Goal: Task Accomplishment & Management: Use online tool/utility

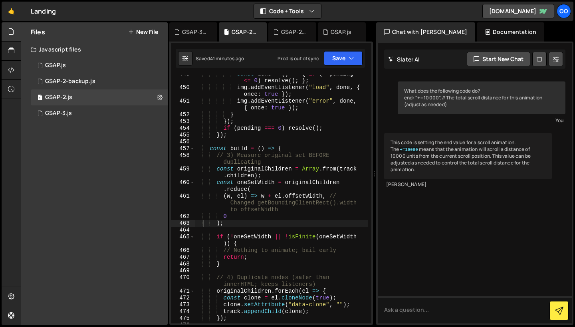
scroll to position [3761, 0]
type textarea "const oneSetWidth = originalChildren.reduce("
click at [296, 182] on div "const done = ( ) => { if ( -- pending <= 0 ) resolve ( ) ; } ; img . addEventLi…" at bounding box center [282, 205] width 174 height 269
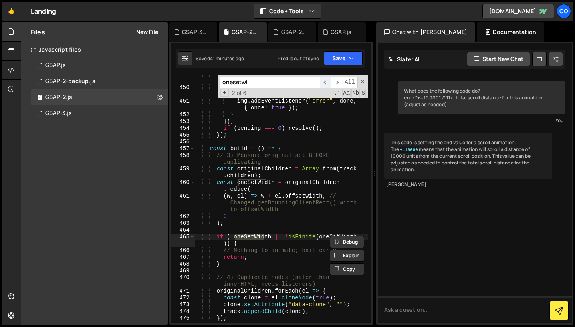
type input "onesetwi"
click at [324, 80] on span "​" at bounding box center [325, 83] width 11 height 12
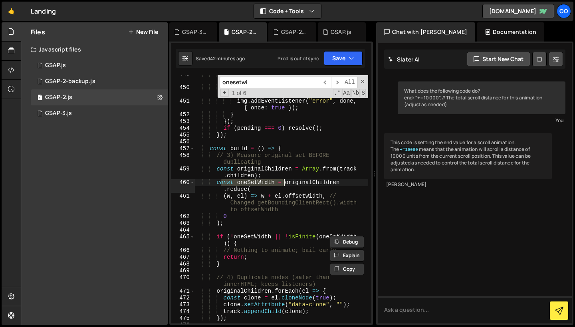
drag, startPoint x: 219, startPoint y: 183, endPoint x: 286, endPoint y: 185, distance: 66.4
click at [286, 185] on div "const done = ( ) => { if ( -- pending <= 0 ) resolve ( ) ; } ; img . addEventLi…" at bounding box center [282, 205] width 174 height 269
click at [286, 185] on div "const done = ( ) => { if ( -- pending <= 0 ) resolve ( ) ; } ; img . addEventLi…" at bounding box center [282, 199] width 174 height 249
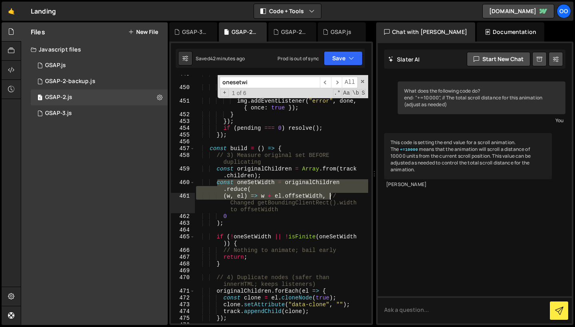
drag, startPoint x: 218, startPoint y: 185, endPoint x: 330, endPoint y: 198, distance: 113.1
click at [330, 198] on div "const done = ( ) => { if ( -- pending <= 0 ) resolve ( ) ; } ; img . addEventLi…" at bounding box center [282, 205] width 174 height 269
paste textarea ");"
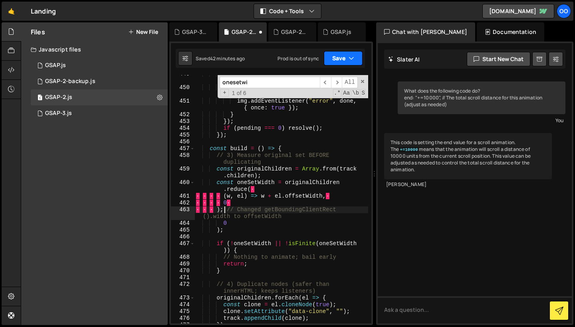
click at [346, 56] on button "Save" at bounding box center [343, 58] width 39 height 14
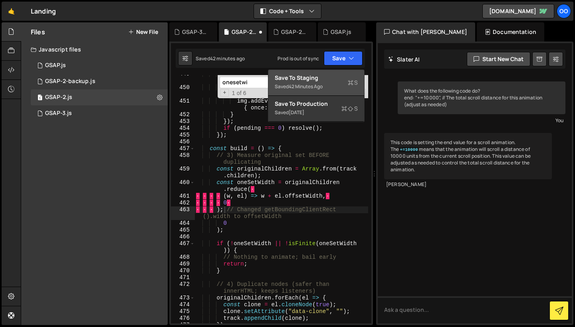
click at [322, 83] on div "Saved 42 minutes ago" at bounding box center [316, 87] width 83 height 10
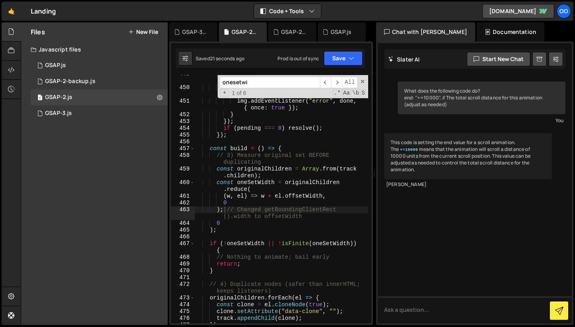
click at [269, 226] on div "const done = ( ) => { if ( -- pending <= 0 ) resolve ( ) ; } ; img . addEventLi…" at bounding box center [282, 205] width 174 height 269
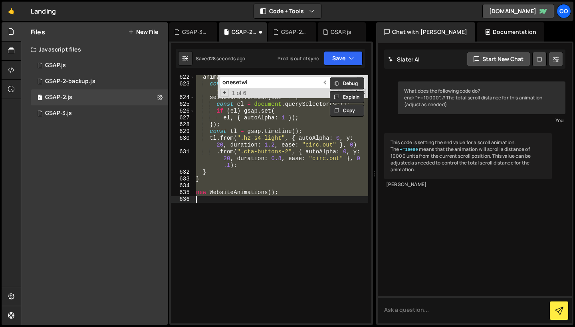
scroll to position [5198, 0]
click at [291, 80] on input "onesetwi" at bounding box center [270, 83] width 100 height 12
click at [323, 82] on span "​" at bounding box center [325, 83] width 11 height 12
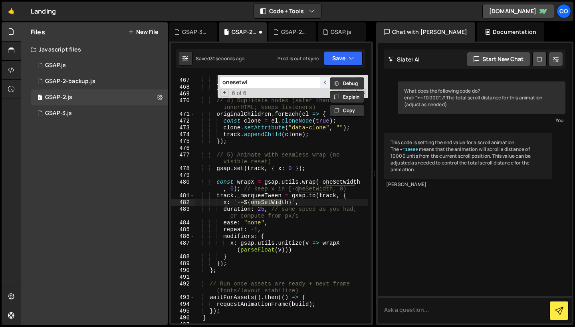
click at [323, 82] on span "​" at bounding box center [325, 83] width 11 height 12
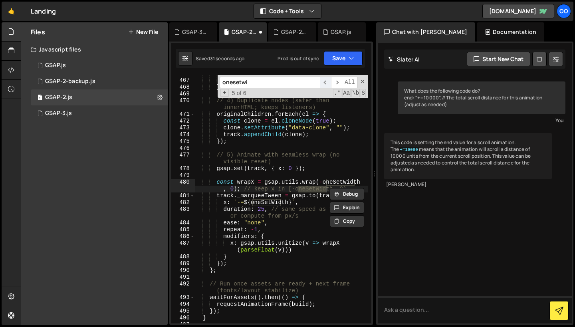
click at [323, 82] on span "​" at bounding box center [325, 83] width 11 height 12
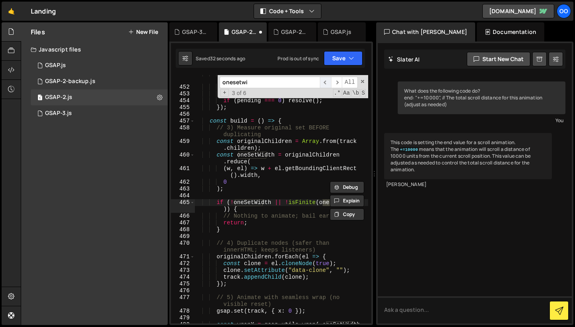
scroll to position [3789, 0]
click at [323, 82] on span "​" at bounding box center [325, 83] width 11 height 12
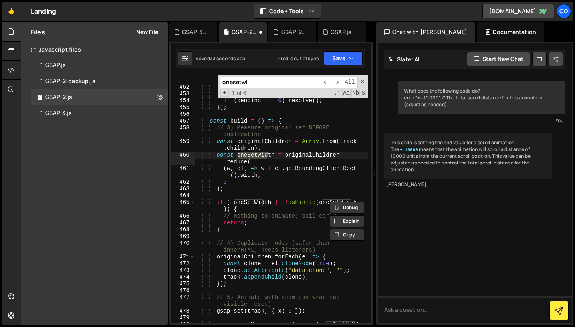
click at [267, 156] on div "img . addEventListener ( "error" , done , { once : true }) ; } }) ; if ( pendin…" at bounding box center [282, 199] width 174 height 249
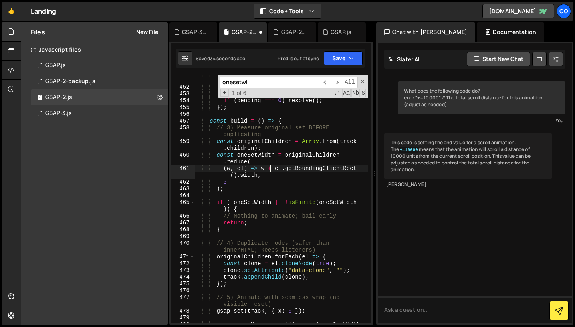
click at [270, 171] on div "img . addEventListener ( "error" , done , { once : true }) ; } }) ; if ( pendin…" at bounding box center [282, 208] width 174 height 276
click at [272, 175] on div "img . addEventListener ( "error" , done , { once : true }) ; } }) ; if ( pendin…" at bounding box center [282, 208] width 174 height 276
click at [241, 183] on div "img . addEventListener ( "error" , done , { once : true }) ; } }) ; if ( pendin…" at bounding box center [282, 208] width 174 height 276
click at [236, 189] on div "img . addEventListener ( "error" , done , { once : true }) ; } }) ; if ( pendin…" at bounding box center [282, 208] width 174 height 276
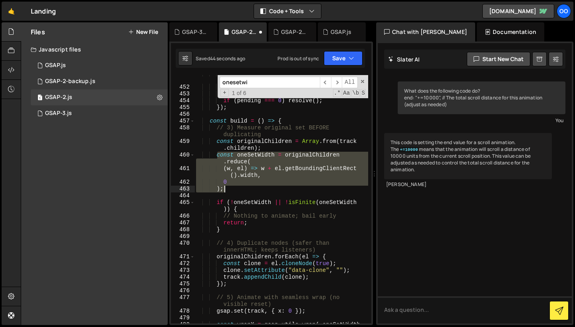
drag, startPoint x: 218, startPoint y: 157, endPoint x: 227, endPoint y: 187, distance: 31.6
click at [227, 187] on div "img . addEventListener ( "error" , done , { once : true }) ; } }) ; if ( pendin…" at bounding box center [282, 208] width 174 height 276
paste textarea
type textarea ");"
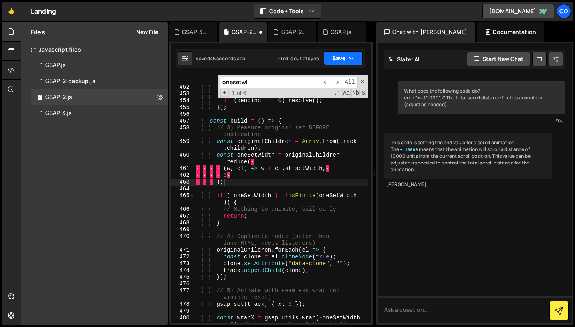
click at [345, 60] on button "Save" at bounding box center [343, 58] width 39 height 14
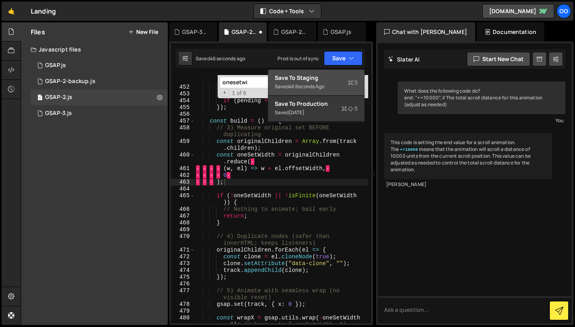
click at [324, 77] on div "Save to Staging S" at bounding box center [316, 78] width 83 height 8
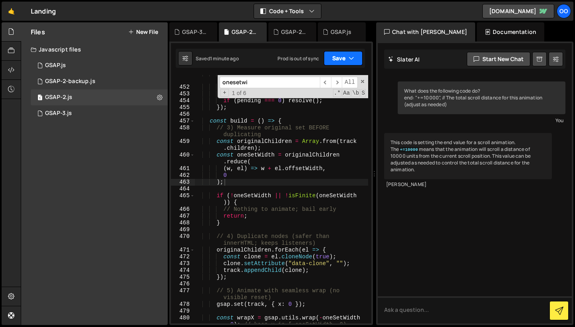
click at [349, 58] on icon "button" at bounding box center [352, 58] width 6 height 8
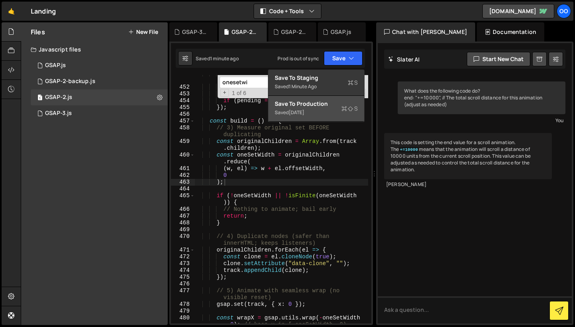
click at [324, 112] on button "Save to Production S Saved [DATE]" at bounding box center [317, 109] width 96 height 26
